Goal: Information Seeking & Learning: Learn about a topic

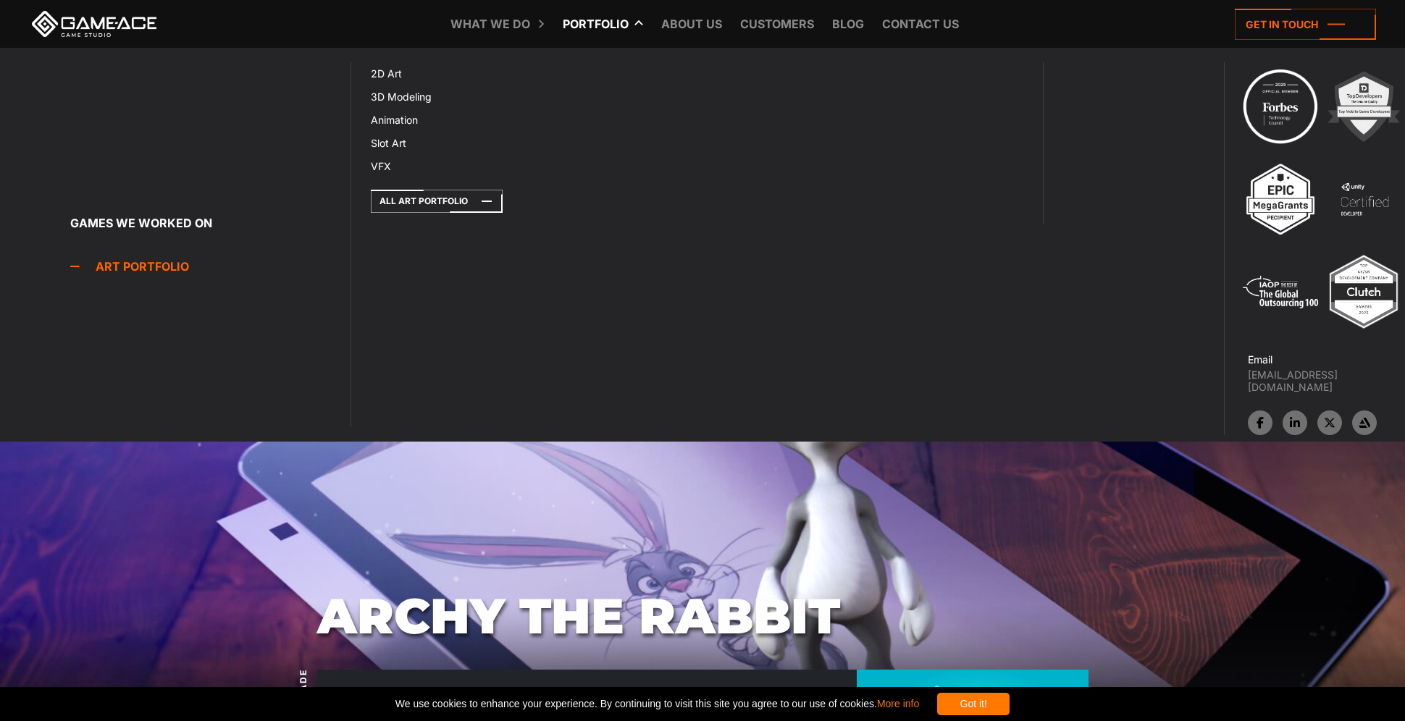
click at [175, 258] on link "Art portfolio" at bounding box center [210, 266] width 280 height 29
click at [146, 264] on link "Art portfolio" at bounding box center [210, 266] width 280 height 29
click at [395, 96] on icon at bounding box center [388, 96] width 35 height 23
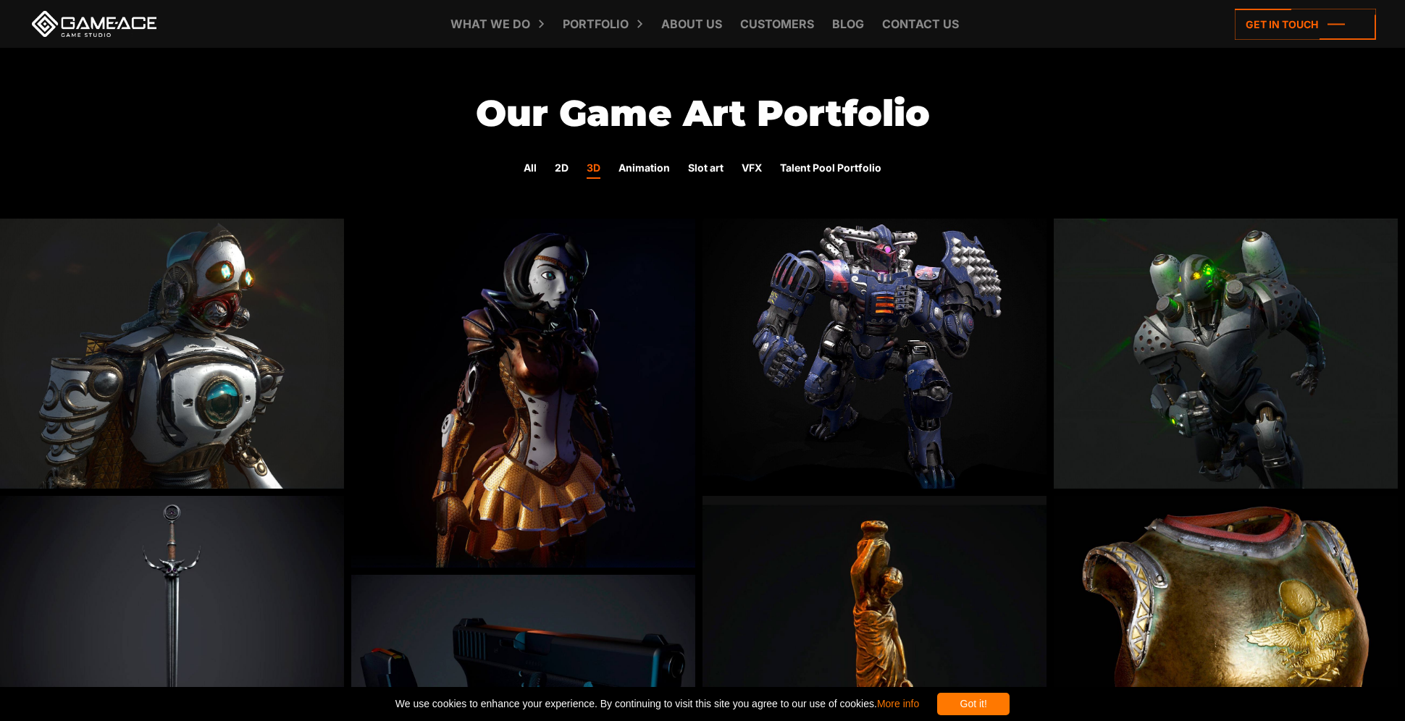
scroll to position [3, 0]
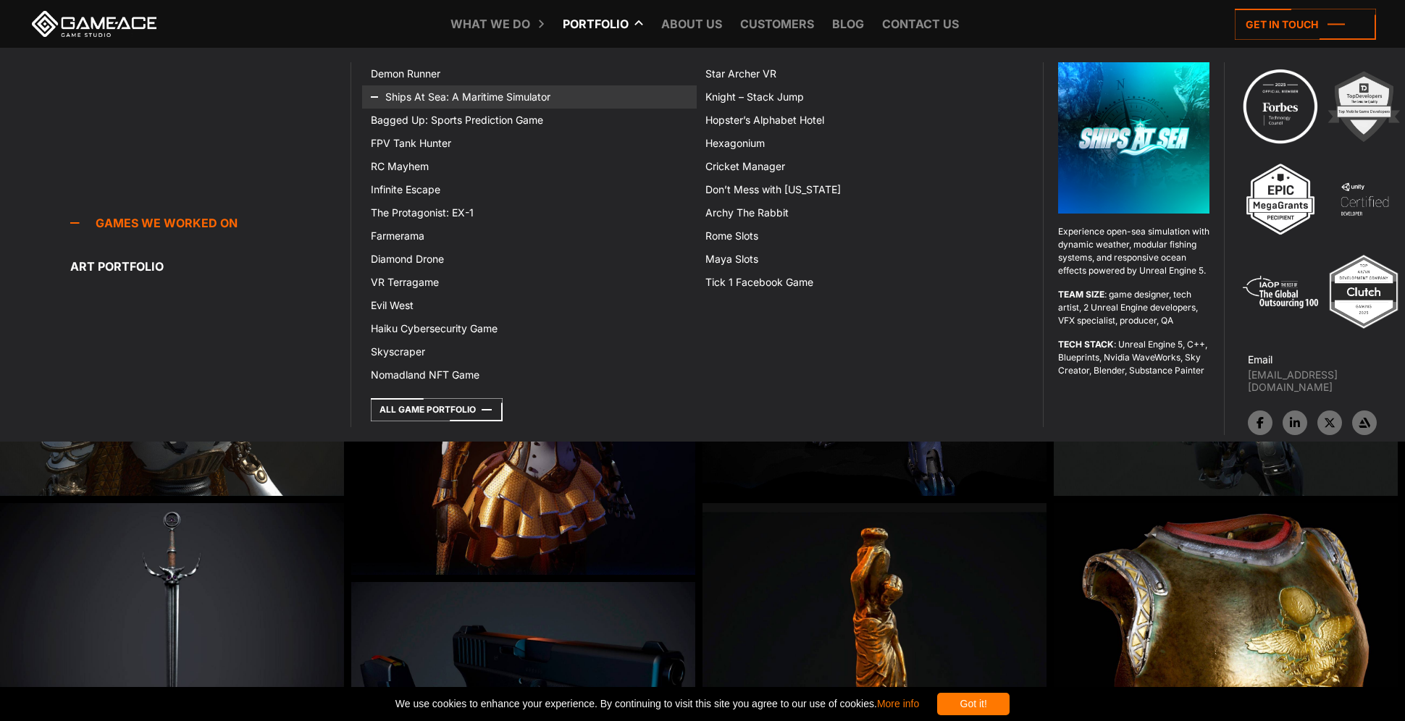
click at [528, 91] on link "Ships At Sea: A Maritime Simulator" at bounding box center [529, 96] width 335 height 23
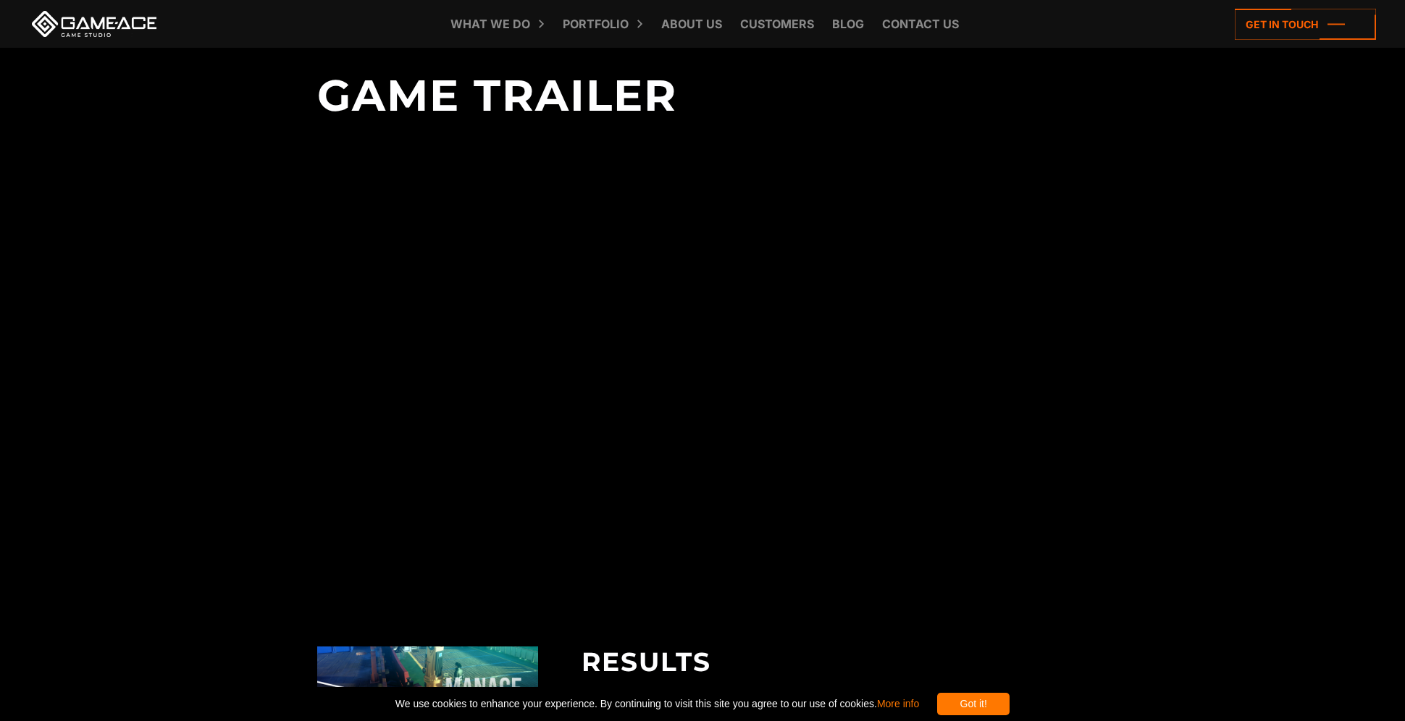
scroll to position [3039, 0]
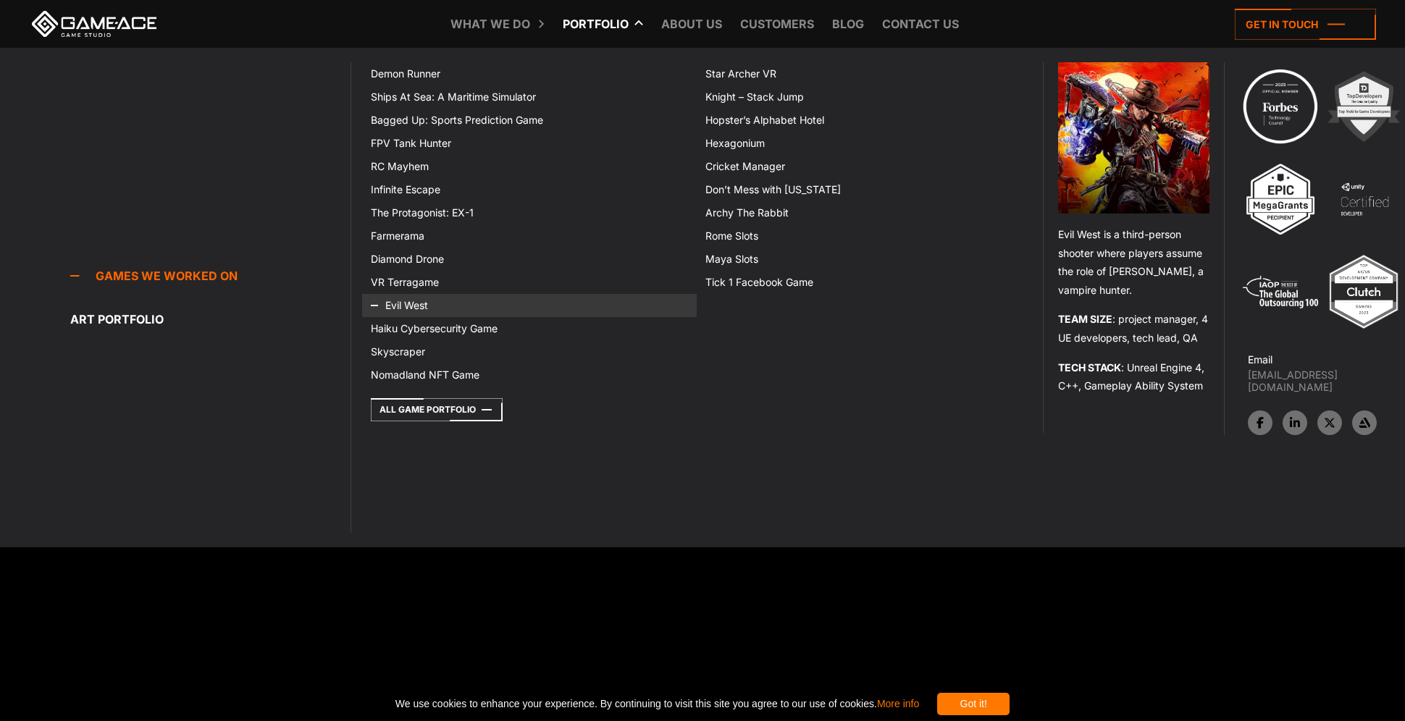
click at [404, 308] on icon at bounding box center [388, 305] width 35 height 23
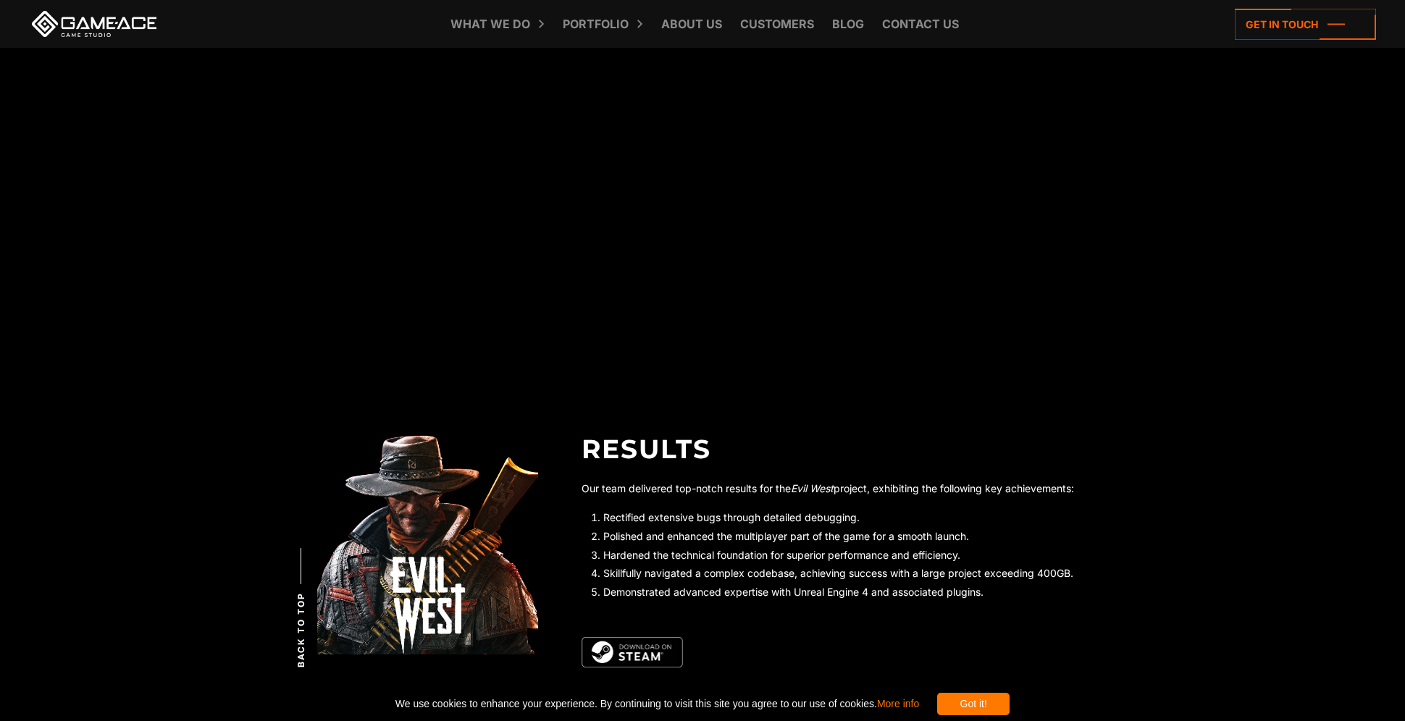
scroll to position [3335, 0]
